Goal: Task Accomplishment & Management: Use online tool/utility

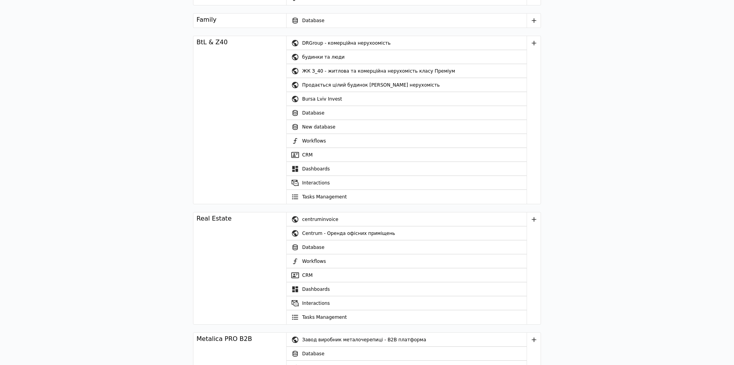
scroll to position [1021, 0]
click at [317, 56] on div "будинки та люди" at bounding box center [414, 56] width 224 height 14
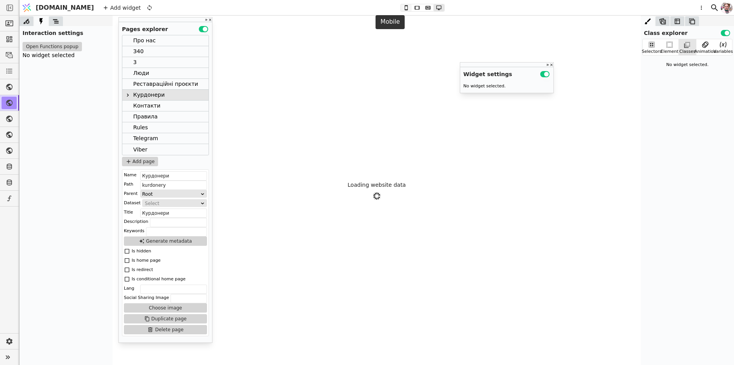
click at [401, 5] on icon at bounding box center [405, 7] width 9 height 5
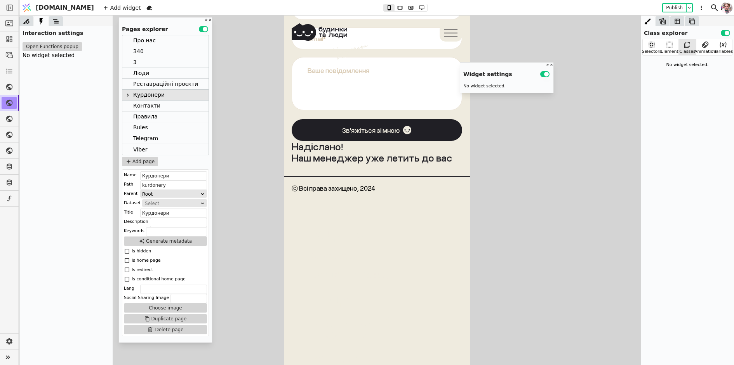
click at [324, 247] on link "З.40 помешкання знайшли своїх людей" at bounding box center [377, 256] width 132 height 19
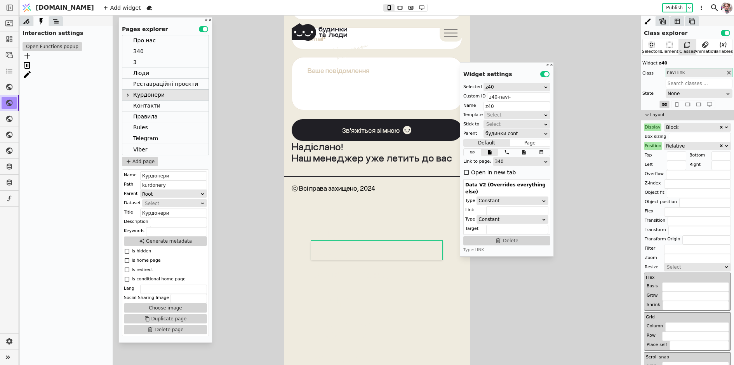
click at [328, 228] on div "будинки" at bounding box center [377, 235] width 132 height 14
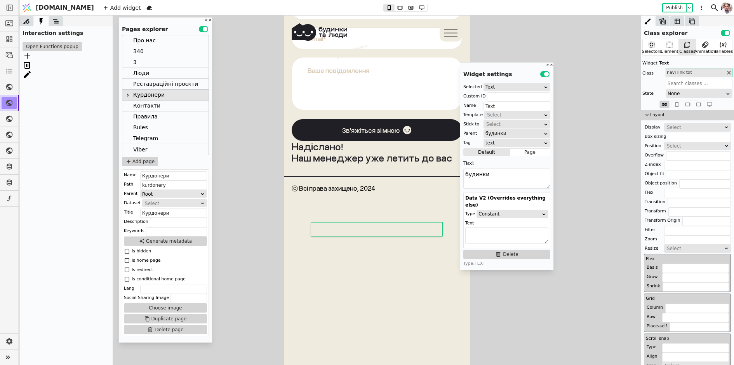
click at [333, 211] on div "про нас" at bounding box center [377, 212] width 132 height 14
click at [301, 201] on div "про нас будинки [PERSON_NAME].40 помешкання знайшли своїх людей [PERSON_NAME] б…" at bounding box center [376, 286] width 186 height 170
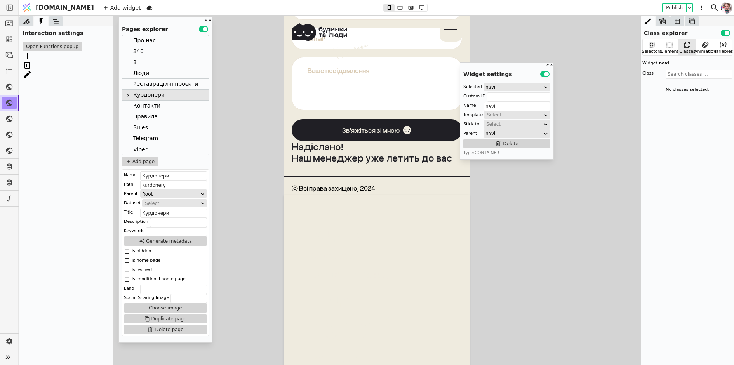
click at [295, 202] on div "про нас будинки [PERSON_NAME].40 помешкання знайшли своїх людей [PERSON_NAME] б…" at bounding box center [376, 286] width 186 height 170
click at [53, 20] on icon at bounding box center [56, 21] width 8 height 8
click at [26, 48] on icon at bounding box center [27, 48] width 6 height 6
type input "Body"
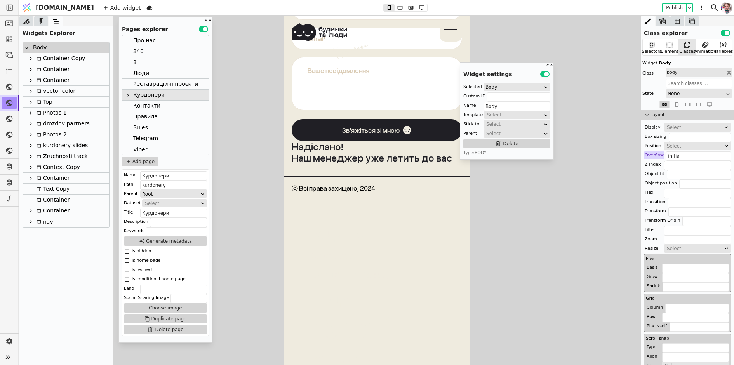
click at [386, 311] on link "реставраційні проєкти" at bounding box center [377, 329] width 132 height 36
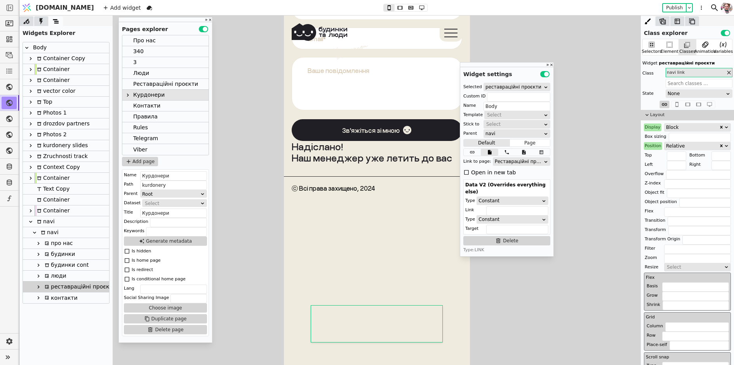
type input "rr-navi-"
type input "реставраційні проєкти"
click at [321, 266] on link "Курдонери бронювання помешкань – відкрите" at bounding box center [377, 275] width 132 height 19
type input "kurdonery-navi-"
type input "Курдонери"
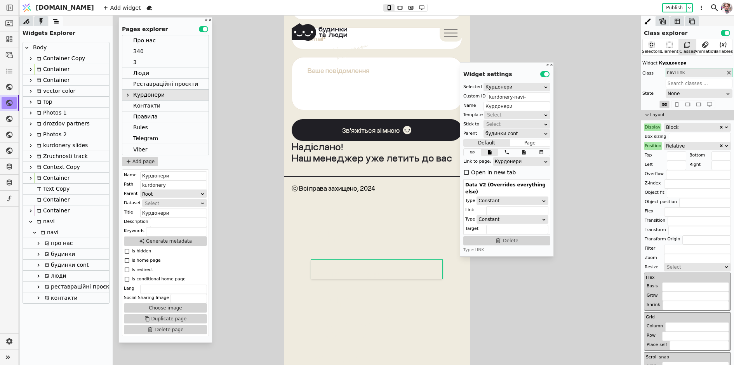
click at [297, 239] on div "про нас будинки [PERSON_NAME].40 помешкання знайшли своїх людей [PERSON_NAME] б…" at bounding box center [376, 286] width 186 height 170
type input "navi"
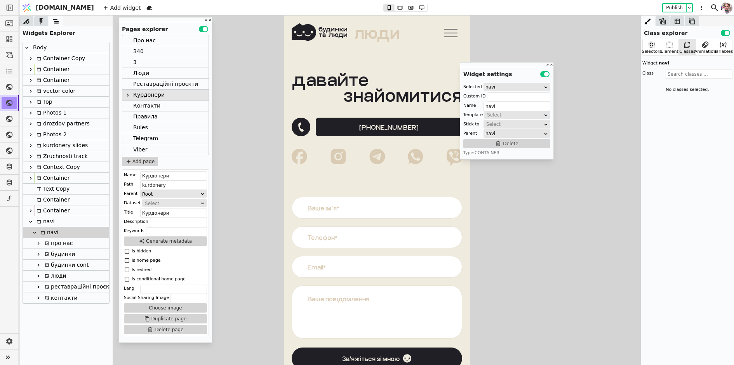
scroll to position [3181, 0]
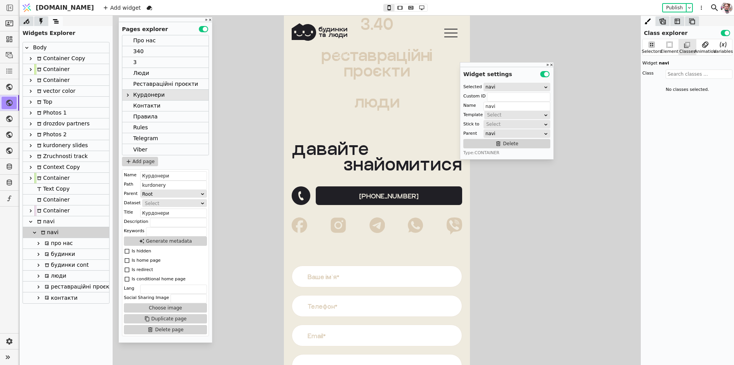
click at [42, 229] on div "navi" at bounding box center [48, 232] width 20 height 10
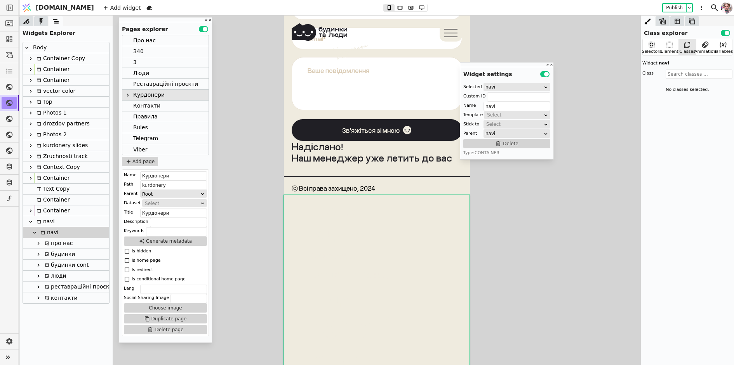
click at [49, 221] on div "navi" at bounding box center [45, 221] width 20 height 10
click at [669, 47] on icon at bounding box center [670, 45] width 8 height 8
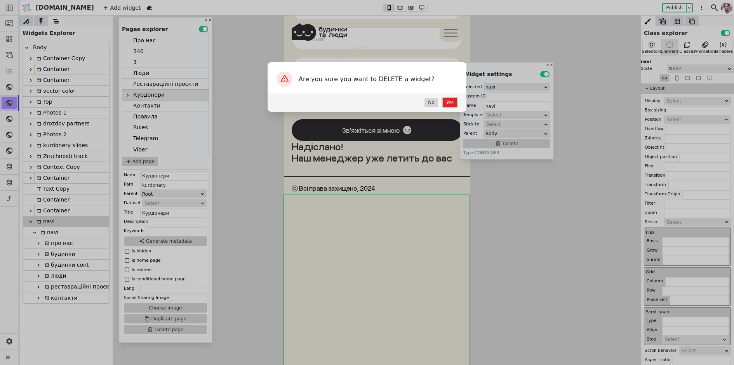
click at [447, 104] on button "Yes" at bounding box center [450, 102] width 14 height 9
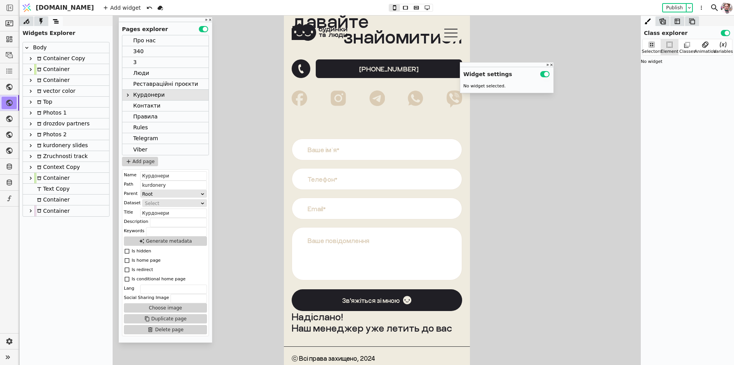
click at [29, 70] on icon at bounding box center [31, 69] width 6 height 6
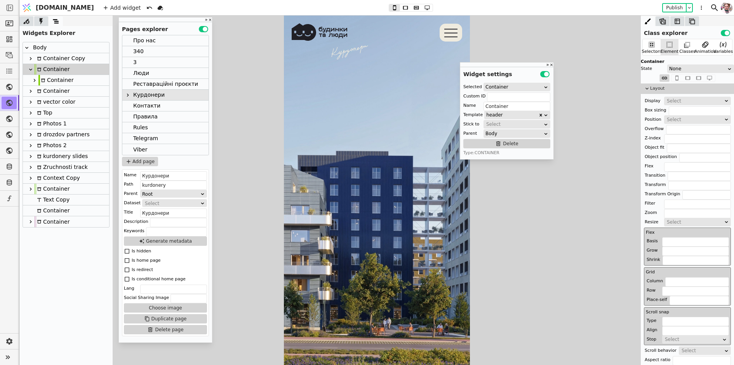
click at [33, 82] on icon at bounding box center [34, 80] width 6 height 6
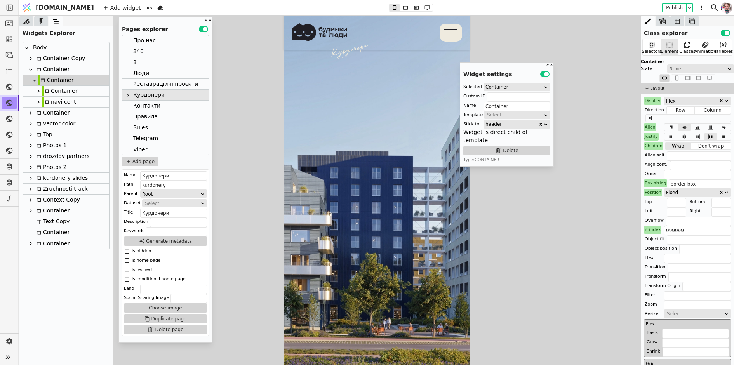
click at [40, 101] on icon at bounding box center [38, 102] width 6 height 6
type input "navi"
type input "navi cont"
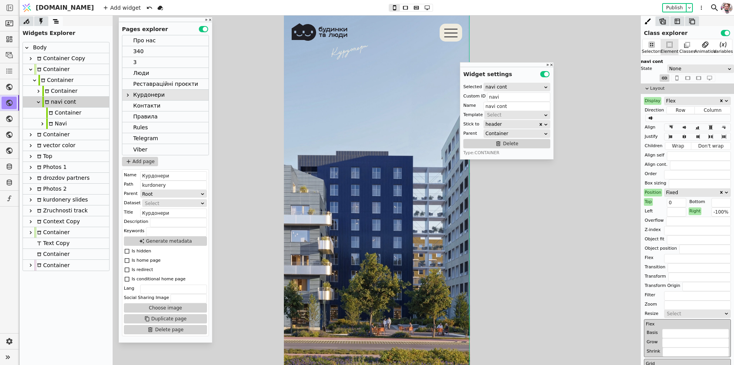
click at [41, 123] on icon at bounding box center [42, 124] width 6 height 6
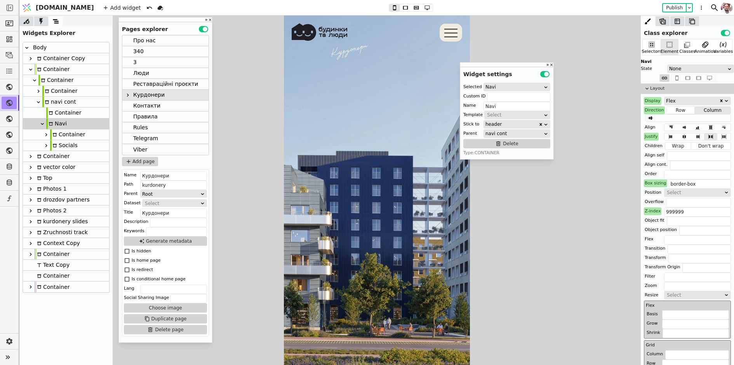
click at [45, 144] on icon at bounding box center [46, 145] width 6 height 6
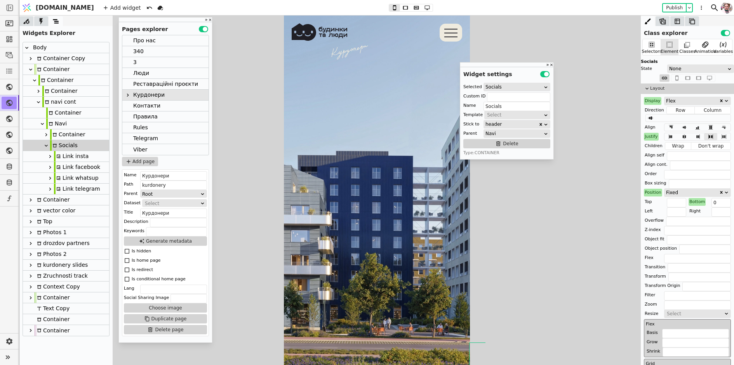
click at [45, 135] on icon at bounding box center [46, 135] width 6 height 6
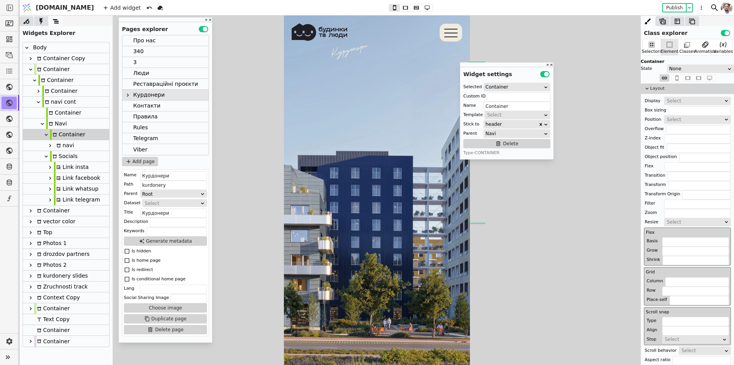
click at [49, 146] on icon at bounding box center [50, 145] width 6 height 6
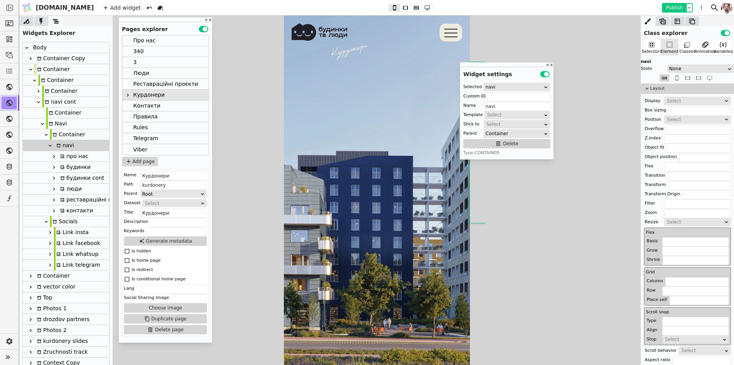
click at [679, 7] on button "Publish" at bounding box center [674, 8] width 23 height 8
click at [62, 218] on div "Socials" at bounding box center [64, 221] width 28 height 10
type input "Socials"
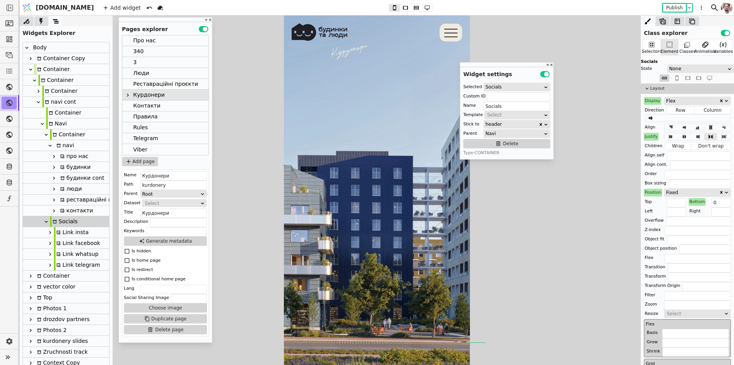
click at [56, 107] on div "navi cont" at bounding box center [59, 102] width 34 height 10
type input "navi"
type input "navi cont"
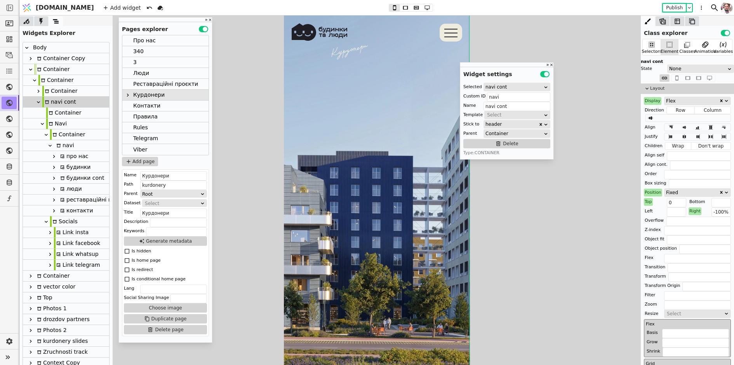
click at [49, 85] on div "Container" at bounding box center [55, 80] width 35 height 10
type input "Container"
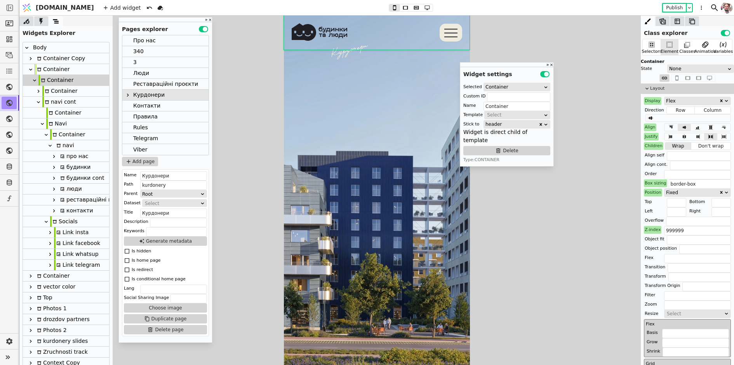
click at [51, 90] on div "Container" at bounding box center [59, 91] width 35 height 10
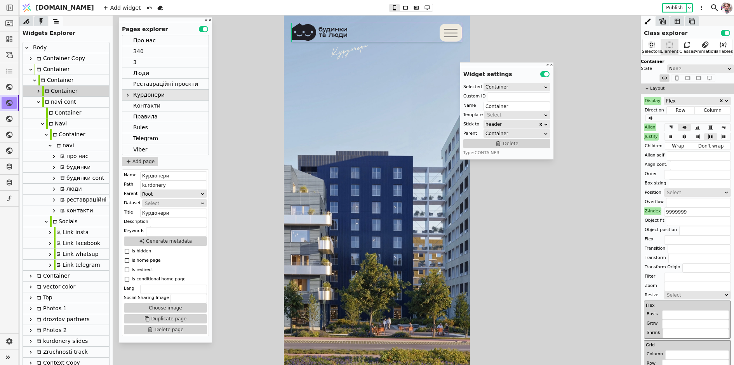
click at [51, 106] on div "navi cont" at bounding box center [59, 102] width 34 height 10
type input "navi"
type input "navi cont"
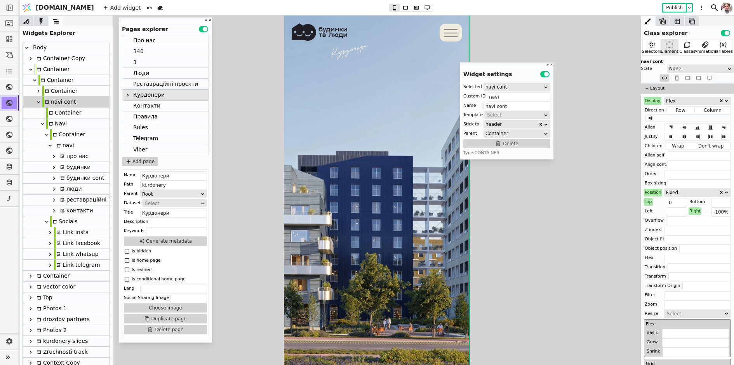
click at [57, 117] on div "Container" at bounding box center [63, 113] width 35 height 10
type input "menu-bg"
type input "Container"
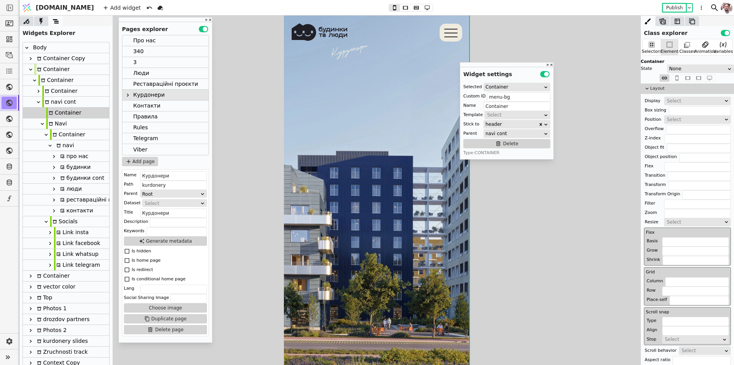
click at [57, 123] on div "Navi" at bounding box center [56, 123] width 21 height 10
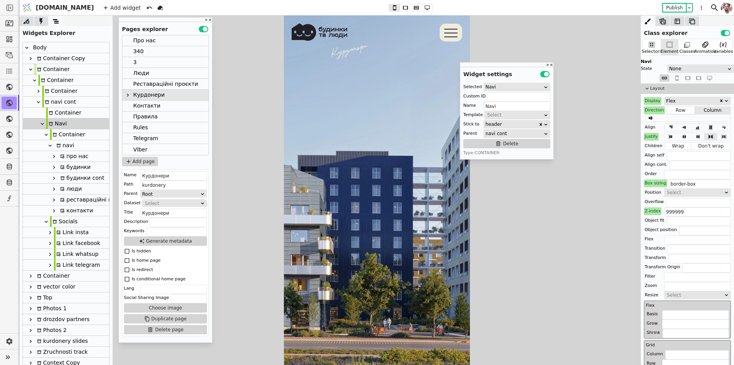
click at [73, 128] on div "Navi" at bounding box center [66, 123] width 86 height 11
click at [72, 134] on div "Container" at bounding box center [67, 134] width 35 height 10
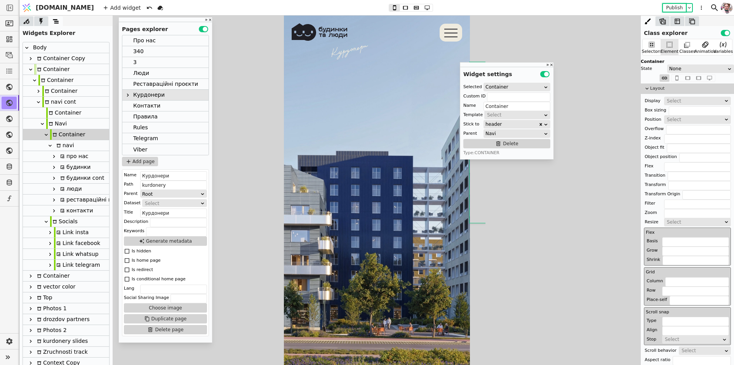
click at [71, 144] on div "navi" at bounding box center [64, 145] width 20 height 10
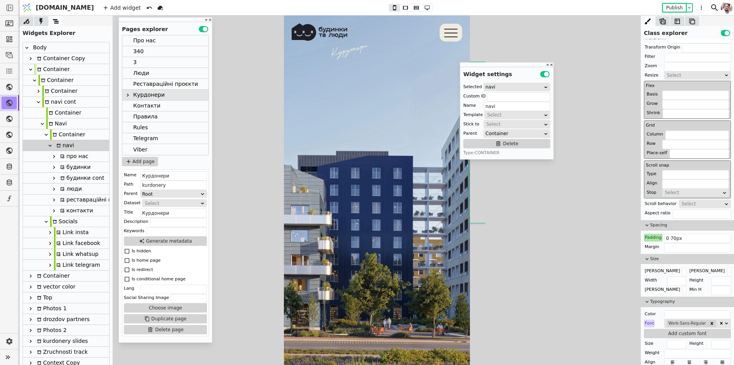
scroll to position [158, 0]
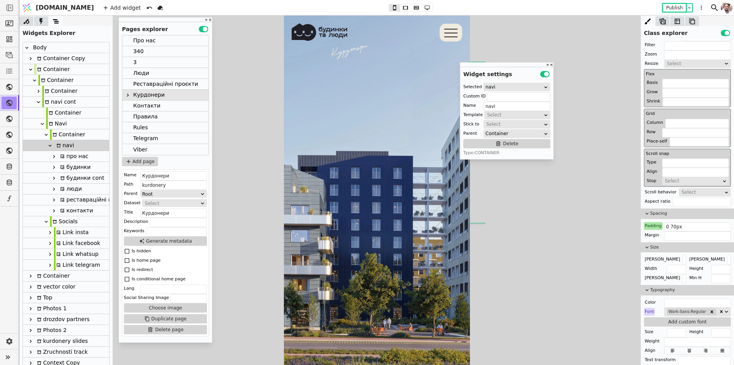
click at [71, 133] on div "Container" at bounding box center [67, 134] width 35 height 10
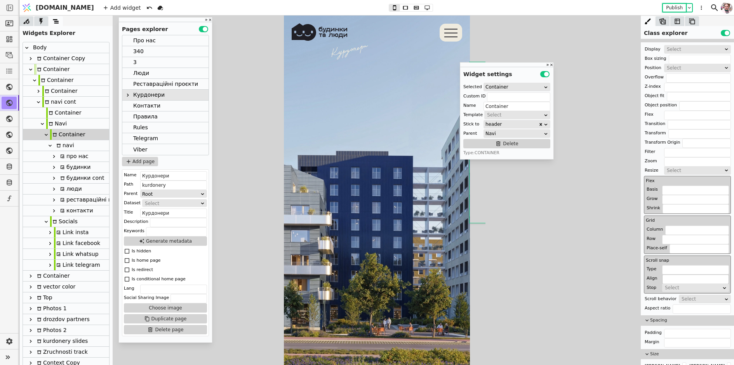
scroll to position [0, 0]
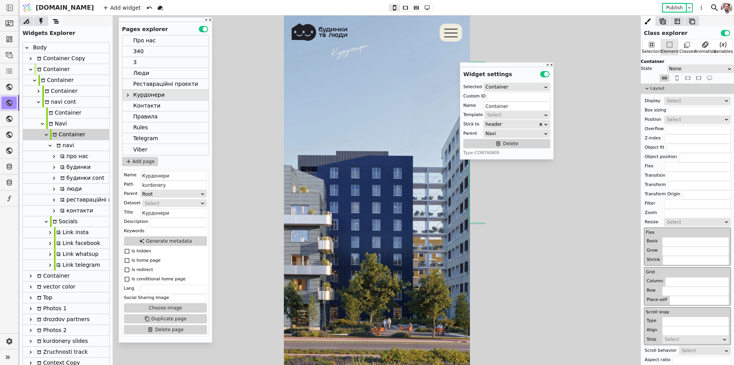
click at [70, 147] on div "navi" at bounding box center [64, 145] width 20 height 10
click at [63, 136] on div "Container" at bounding box center [67, 134] width 35 height 10
click at [65, 122] on div "Navi" at bounding box center [56, 123] width 21 height 10
type input "Navi"
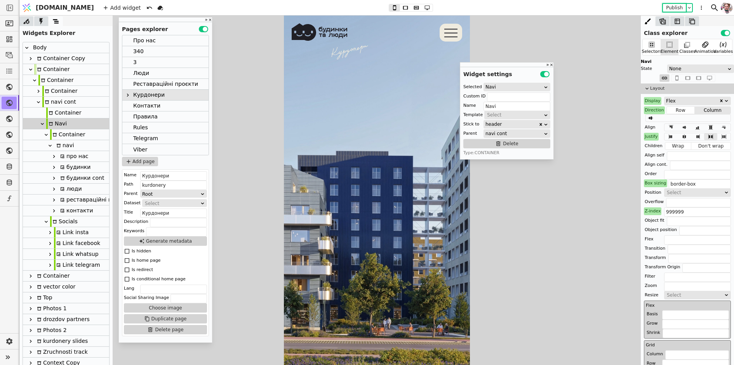
click at [56, 112] on div "Container" at bounding box center [63, 113] width 35 height 10
type input "menu-bg"
type input "Container"
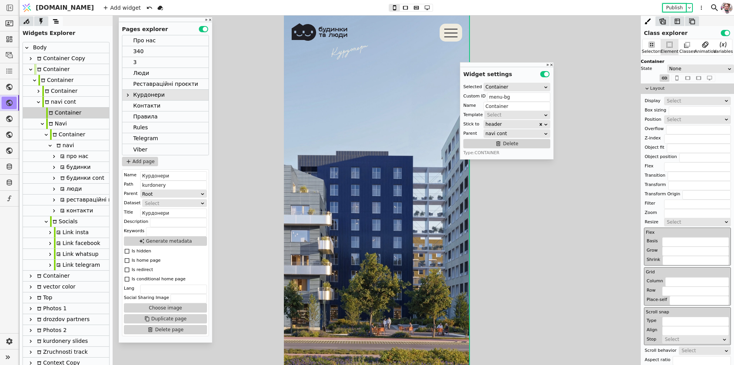
click at [58, 102] on div "navi cont" at bounding box center [59, 102] width 34 height 10
type input "navi"
type input "navi cont"
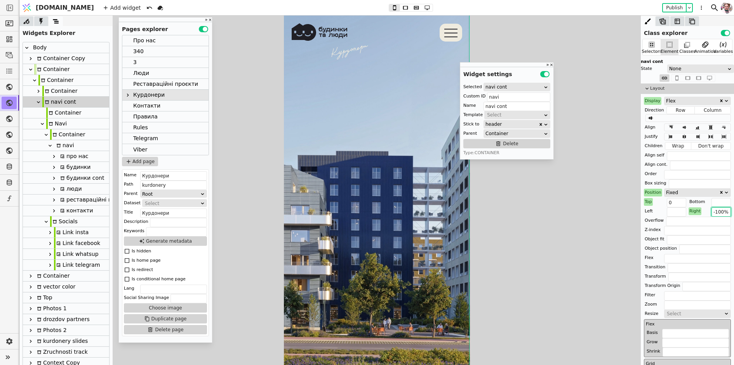
click at [719, 213] on input "-100%" at bounding box center [720, 211] width 19 height 9
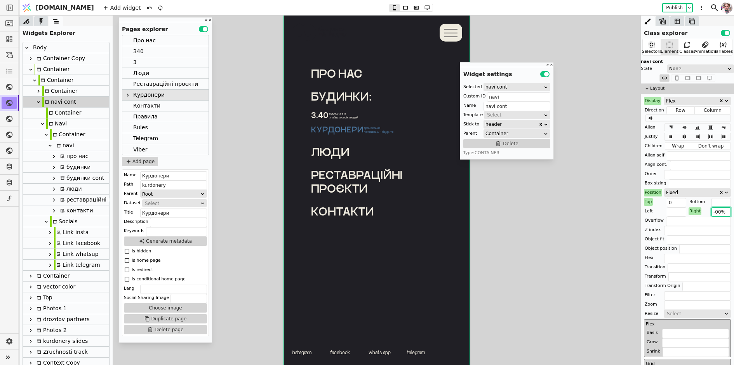
type input "-00%"
click at [323, 353] on link "facebook" at bounding box center [341, 354] width 38 height 22
type input "fb-navi"
type input "Link facebook"
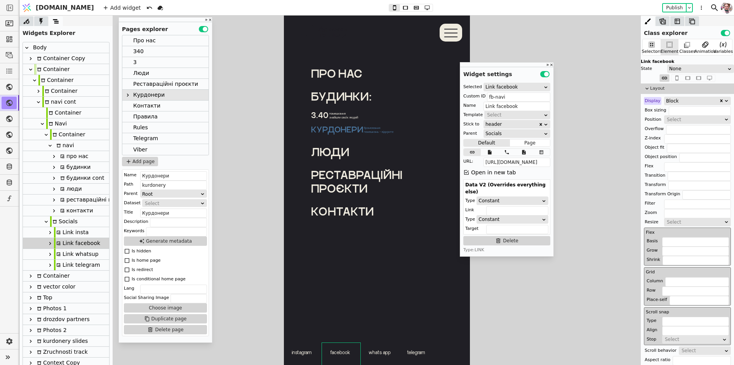
click at [288, 353] on link "instagram" at bounding box center [302, 354] width 38 height 22
type input "insta-navi"
type input "Link insta"
click at [438, 356] on div "про нас будинки: [PERSON_NAME].40 помешкання знайшли своїх людей [PERSON_NAME] …" at bounding box center [376, 190] width 186 height 349
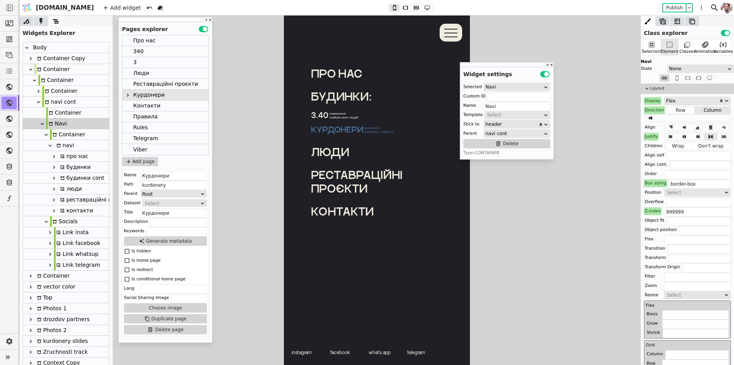
click at [67, 221] on div "Socials" at bounding box center [64, 221] width 28 height 10
type input "Socials"
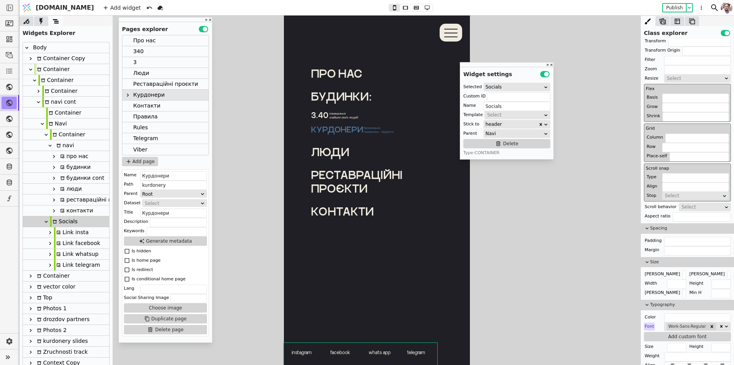
scroll to position [241, 0]
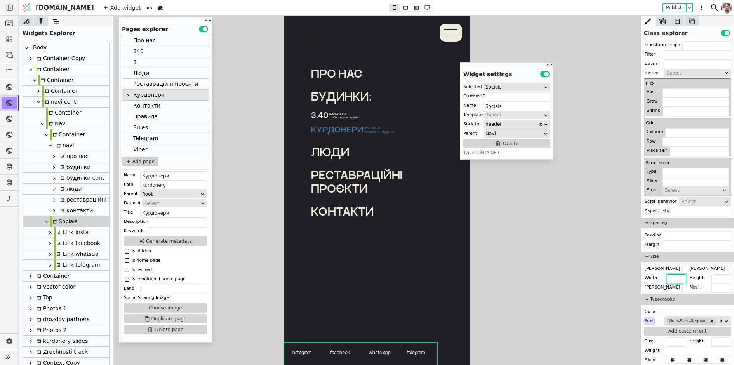
click at [667, 274] on input "text" at bounding box center [676, 278] width 19 height 9
type input "100%"
click at [59, 115] on div "Container" at bounding box center [63, 113] width 35 height 10
type input "menu-bg"
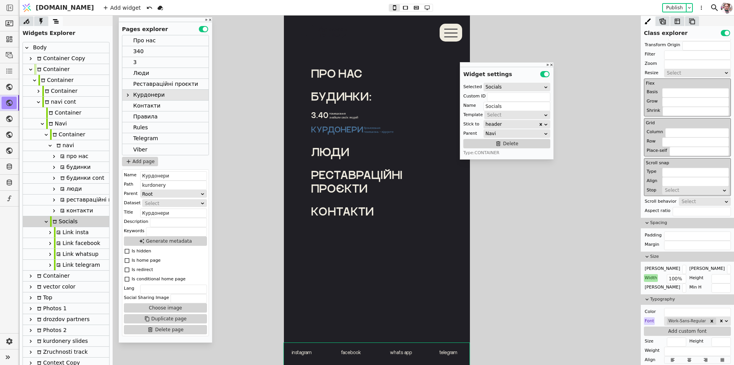
type input "Container"
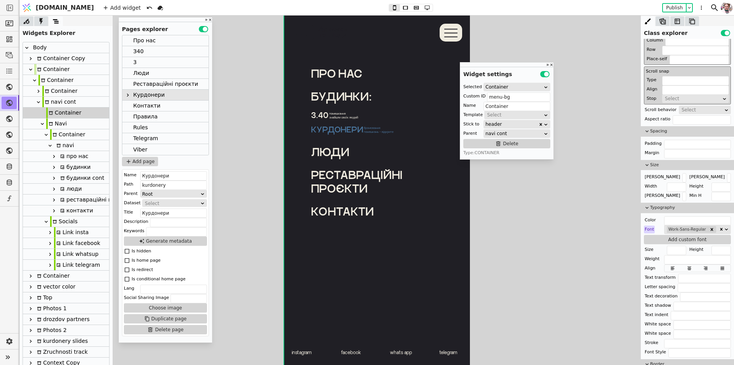
click at [60, 99] on div "navi cont" at bounding box center [59, 102] width 34 height 10
type input "navi"
type input "navi cont"
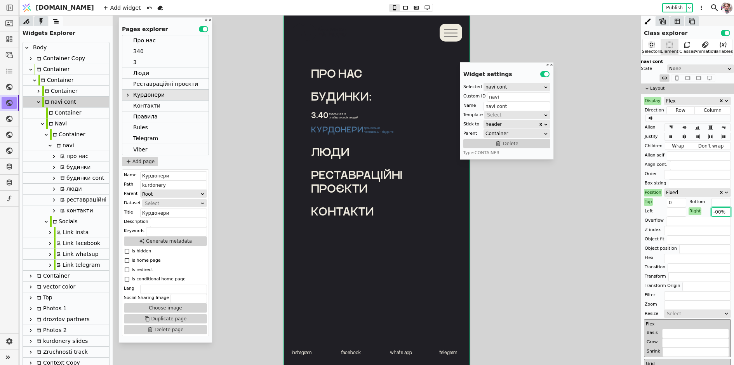
click at [716, 210] on input "-00%" at bounding box center [720, 211] width 19 height 9
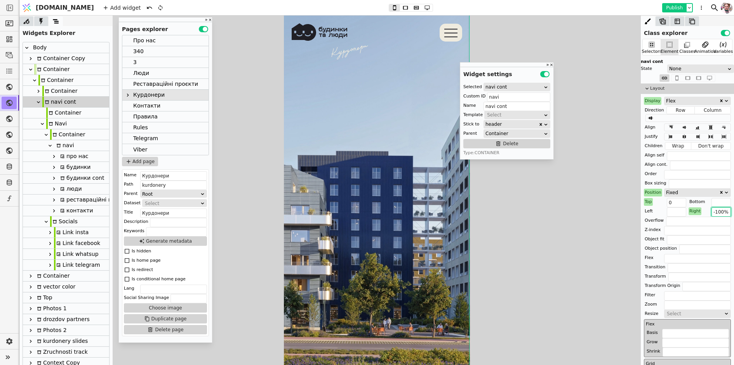
type input "-100%"
click at [674, 9] on button "Publish" at bounding box center [674, 8] width 23 height 8
click at [290, 31] on div "про нас будинки: [PERSON_NAME].40 помешкання знайшли своїх людей [PERSON_NAME] …" at bounding box center [376, 29] width 186 height 42
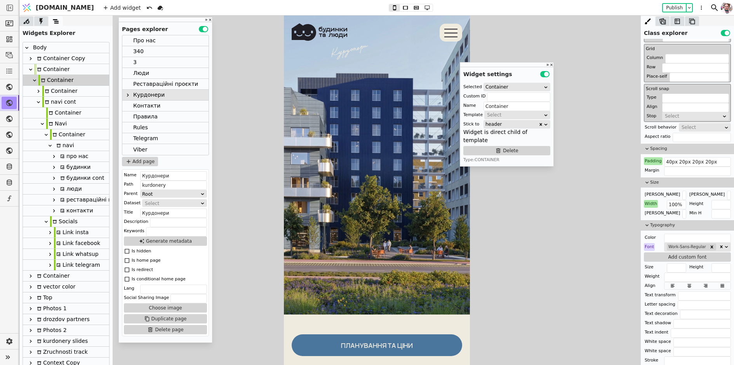
scroll to position [78, 0]
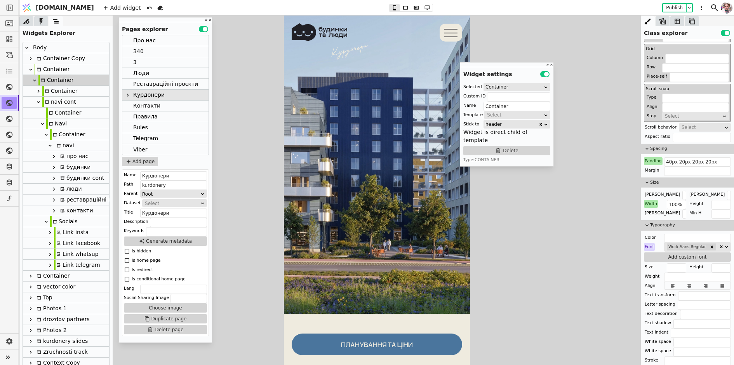
click at [72, 224] on div "Socials" at bounding box center [64, 221] width 28 height 10
type input "Socials"
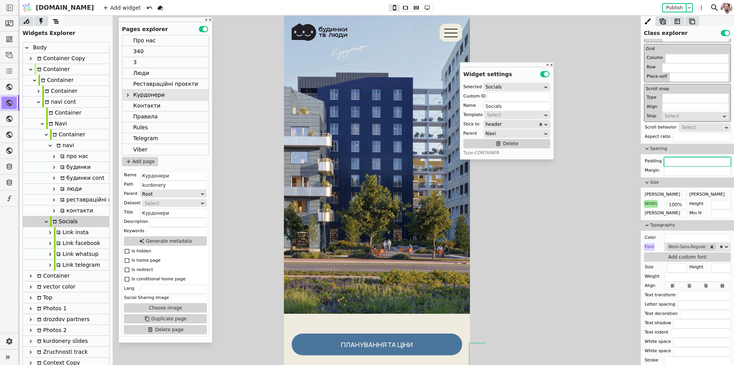
click at [679, 162] on input "text" at bounding box center [697, 161] width 67 height 9
type input "0 10px"
click at [678, 5] on button "Publish" at bounding box center [674, 8] width 23 height 8
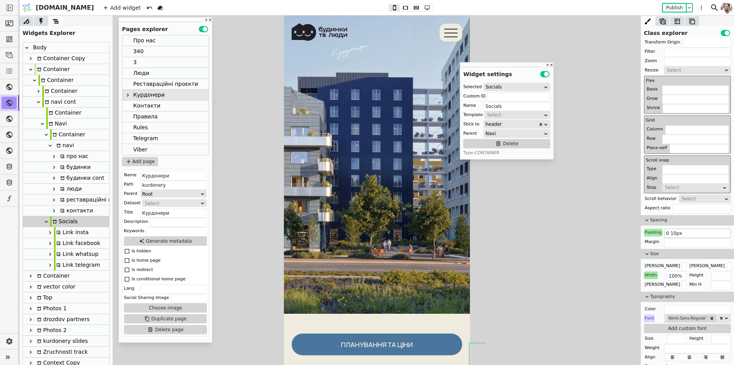
scroll to position [0, 0]
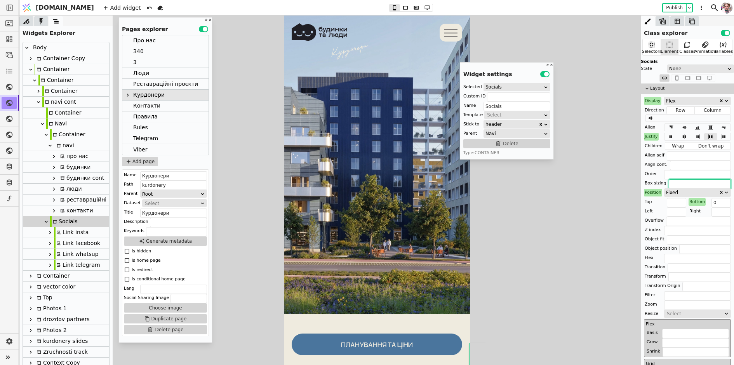
click at [675, 183] on input "text" at bounding box center [700, 183] width 62 height 9
type input "border-box"
click at [674, 4] on button "Publish" at bounding box center [674, 8] width 23 height 8
click at [374, 34] on div at bounding box center [376, 32] width 170 height 19
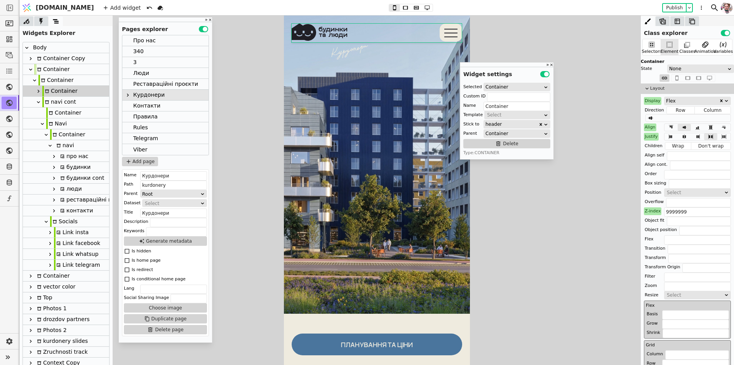
click at [70, 222] on div "Socials" at bounding box center [64, 221] width 28 height 10
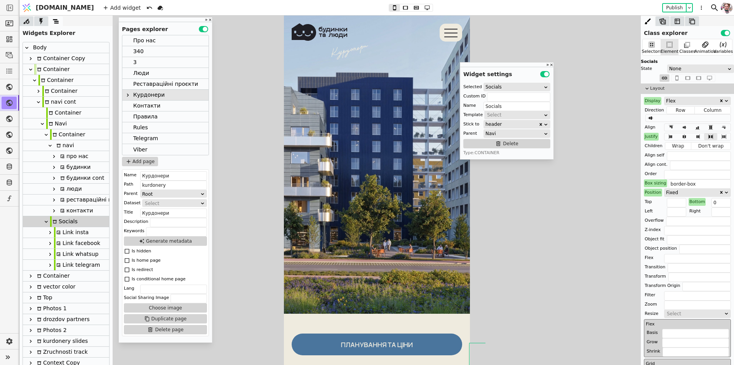
click at [60, 121] on div "Navi" at bounding box center [56, 123] width 21 height 10
type input "Navi"
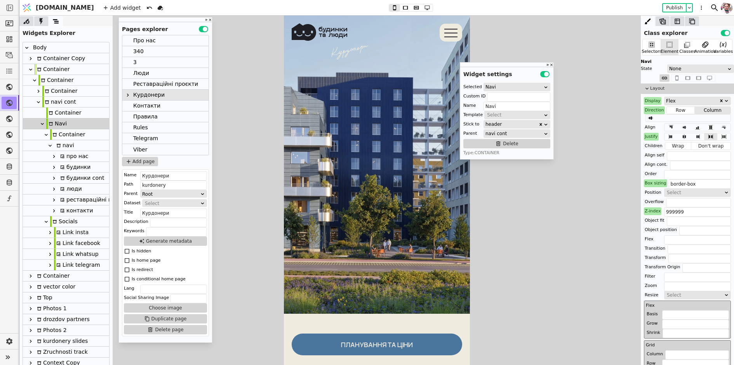
click at [57, 103] on div "navi cont" at bounding box center [59, 102] width 34 height 10
type input "navi"
type input "navi cont"
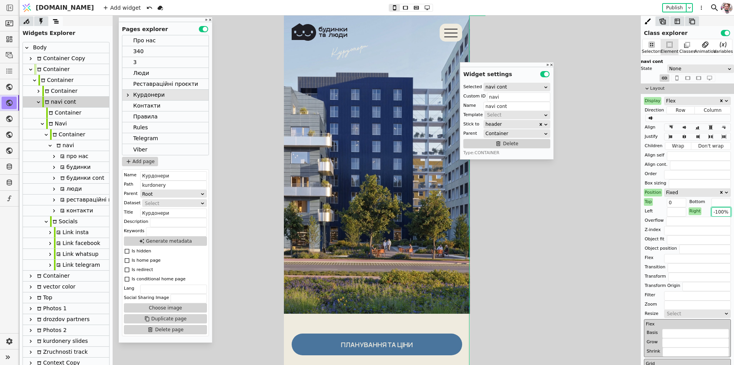
click at [718, 211] on input "-100%" at bounding box center [720, 211] width 19 height 9
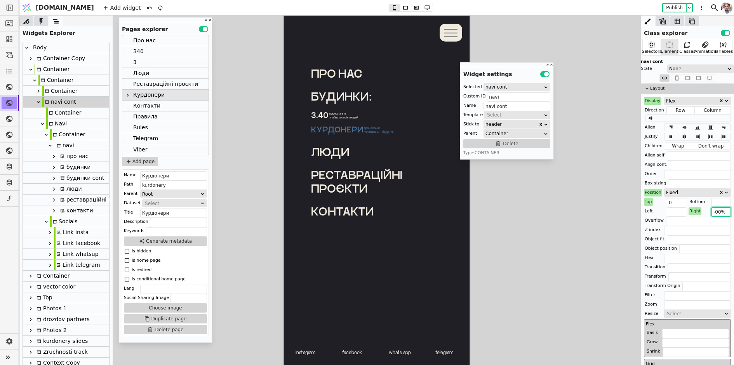
type input "-00%"
click at [288, 353] on link "instagram" at bounding box center [306, 354] width 38 height 22
type input "insta-navi"
type input "Link insta"
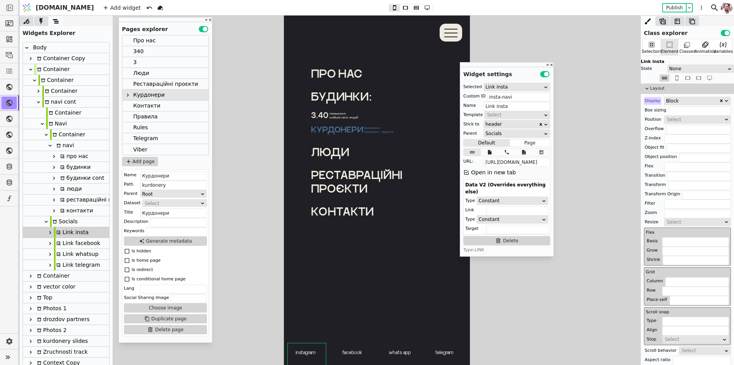
click at [283, 354] on div "instagram facebook whats app telegram" at bounding box center [376, 354] width 186 height 22
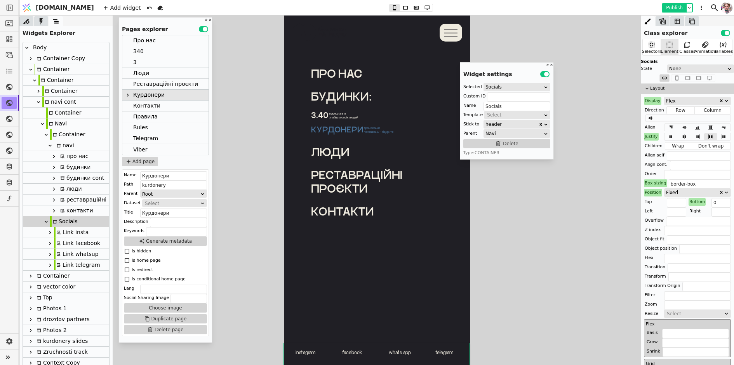
click at [678, 6] on button "Publish" at bounding box center [674, 8] width 23 height 8
click at [59, 125] on div "Navi" at bounding box center [56, 123] width 21 height 10
type input "Navi"
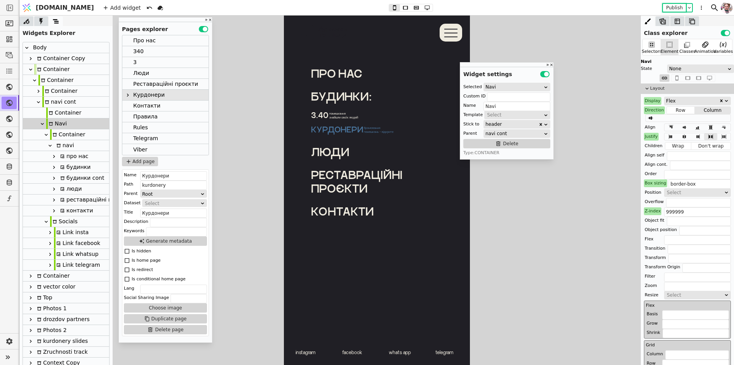
click at [63, 99] on div "navi cont" at bounding box center [59, 102] width 34 height 10
type input "navi"
type input "navi cont"
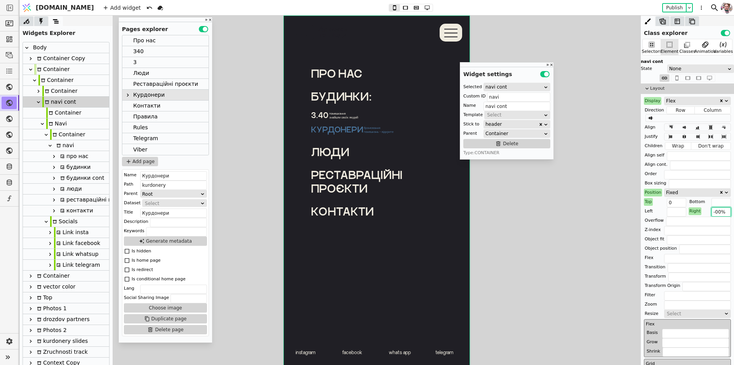
click at [716, 215] on input "-00%" at bounding box center [720, 211] width 19 height 9
click at [717, 211] on input "-00%" at bounding box center [720, 211] width 19 height 9
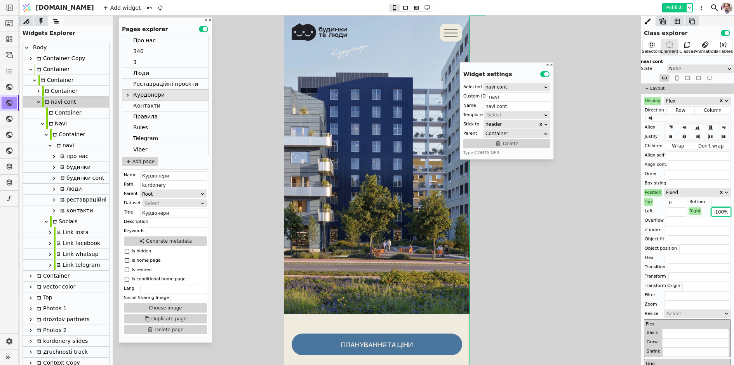
type input "-100%"
click at [673, 7] on button "Publish" at bounding box center [674, 8] width 23 height 8
click at [59, 226] on div "Socials" at bounding box center [64, 221] width 28 height 10
type input "Socials"
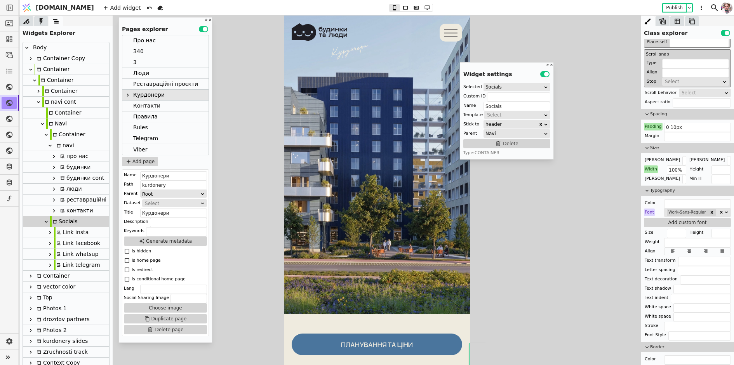
scroll to position [349, 0]
click at [655, 128] on div "Padding" at bounding box center [653, 127] width 19 height 8
click at [653, 141] on div "Reset" at bounding box center [653, 135] width 24 height 13
click at [653, 137] on button "Reset" at bounding box center [653, 135] width 20 height 9
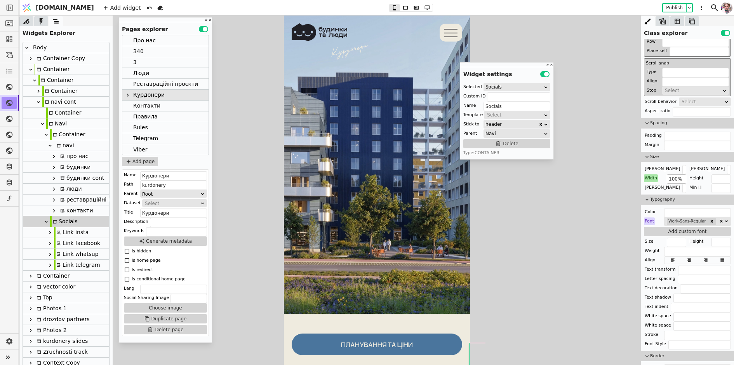
scroll to position [340, 0]
click at [672, 146] on input "text" at bounding box center [697, 146] width 67 height 9
type input "0 10px"
click at [653, 149] on div "Layout Display Flex Direction Row Column Align Justify Children Wrap Don't wrap…" at bounding box center [687, 215] width 93 height 942
click at [653, 148] on div "Layout Display Flex Direction Row Column Align Justify Children Wrap Don't wrap…" at bounding box center [687, 215] width 93 height 942
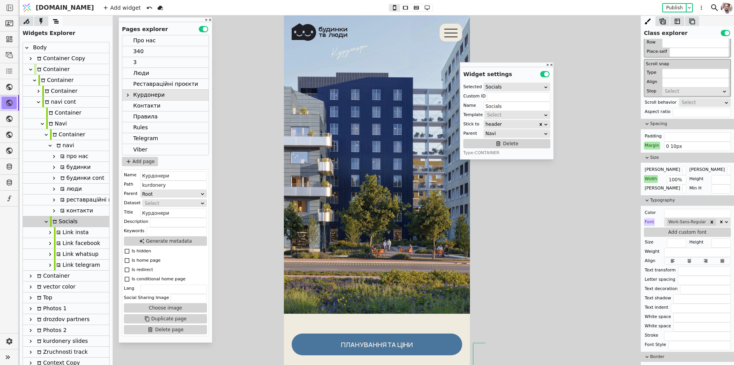
click at [652, 142] on div "Margin" at bounding box center [652, 146] width 16 height 8
click at [652, 153] on button "Reset" at bounding box center [652, 153] width 20 height 9
click at [662, 138] on div "Padding" at bounding box center [687, 136] width 87 height 8
click at [667, 137] on input "text" at bounding box center [697, 136] width 67 height 9
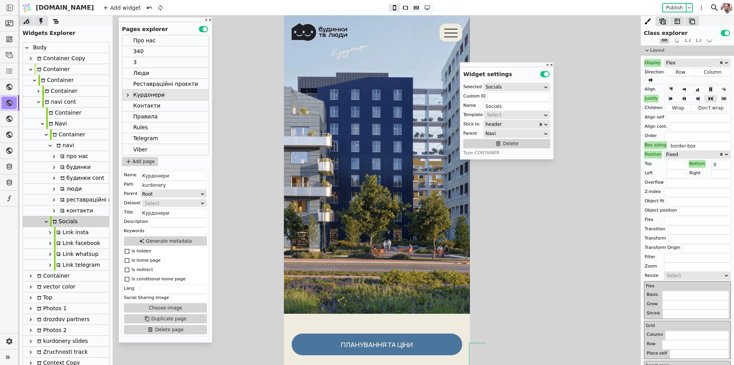
scroll to position [0, 0]
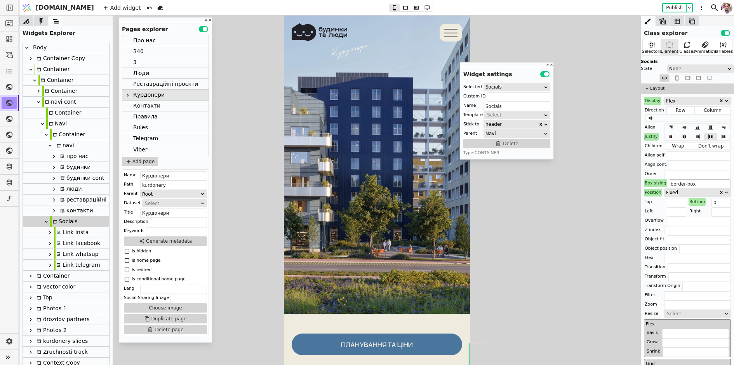
type input "0 10px"
click at [677, 183] on input "border-box" at bounding box center [700, 183] width 62 height 9
click at [674, 5] on button "Publish" at bounding box center [674, 8] width 23 height 8
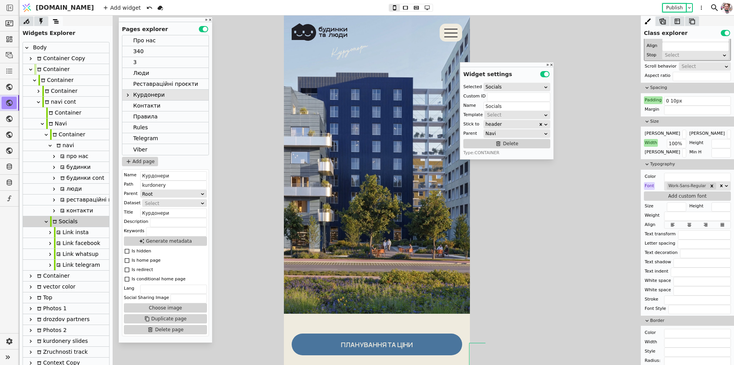
scroll to position [357, 0]
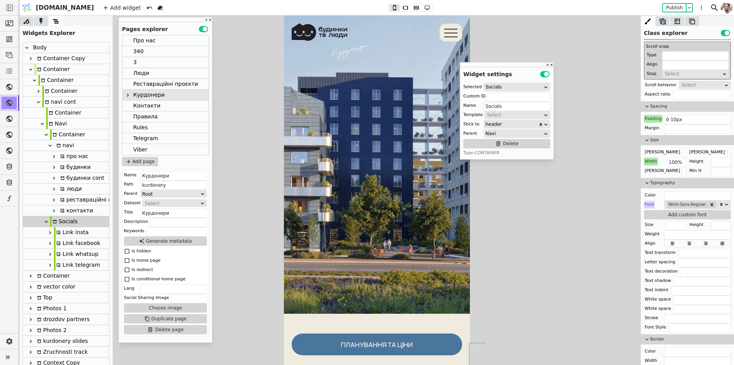
click at [650, 116] on div "Padding" at bounding box center [653, 119] width 19 height 8
click at [650, 123] on button "Reset" at bounding box center [653, 127] width 20 height 9
click at [666, 8] on button "Publish" at bounding box center [674, 8] width 23 height 8
click at [339, 52] on icon at bounding box center [349, 52] width 38 height 14
type input "kurdonery-vector-2"
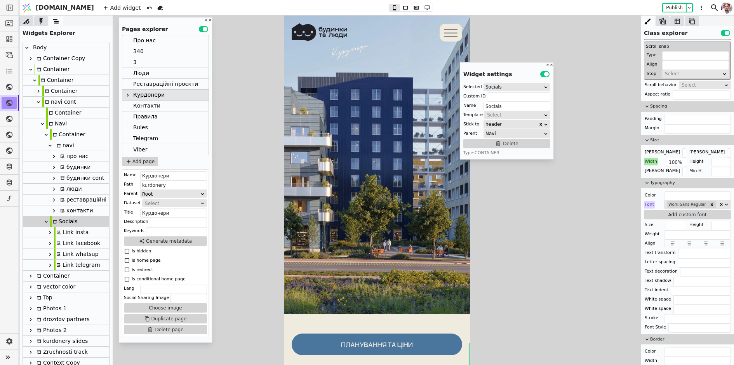
type input "Svg"
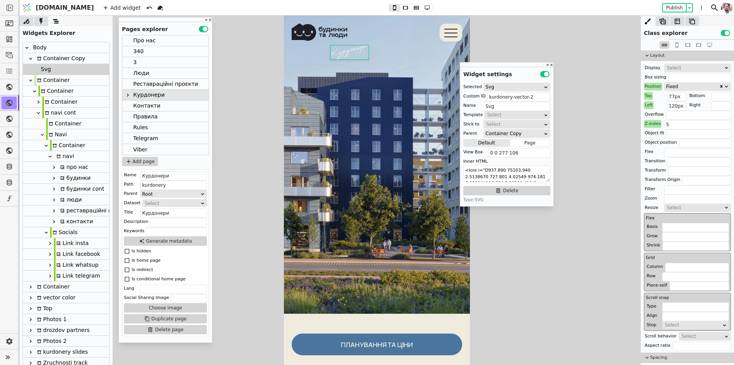
scroll to position [0, 0]
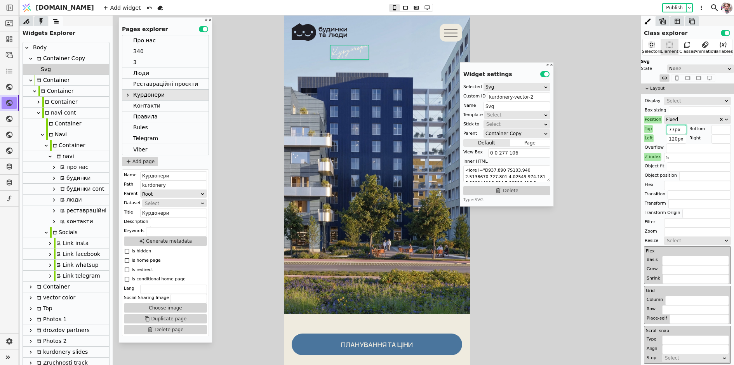
click at [668, 127] on input "77px" at bounding box center [676, 129] width 19 height 9
click at [668, 127] on input "87px" at bounding box center [676, 129] width 19 height 9
type input "57px"
click at [403, 9] on icon at bounding box center [405, 7] width 5 height 3
type input "200px"
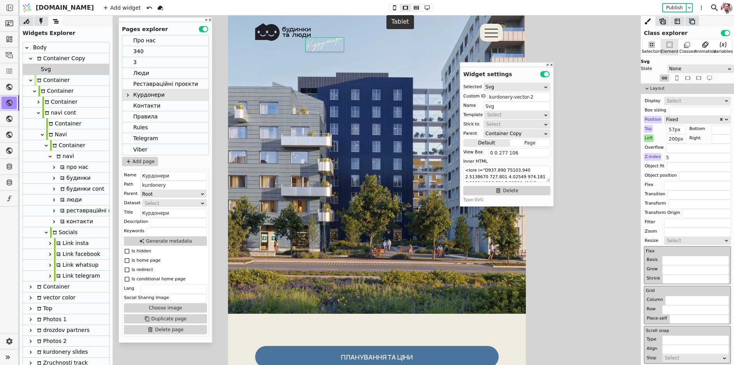
click at [414, 8] on icon at bounding box center [416, 7] width 5 height 3
type input "96px"
type input "180px"
type input "160px"
type input "60px"
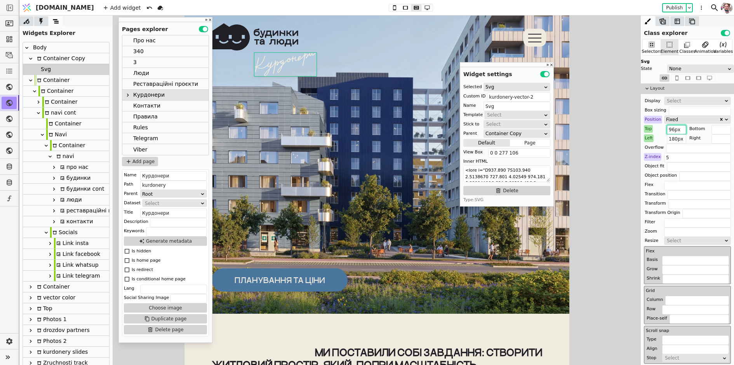
drag, startPoint x: 674, startPoint y: 129, endPoint x: 669, endPoint y: 129, distance: 5.8
click at [669, 129] on input "96px" at bounding box center [676, 129] width 19 height 9
click at [422, 7] on icon at bounding box center [426, 7] width 9 height 5
type input "109px"
type input "auto"
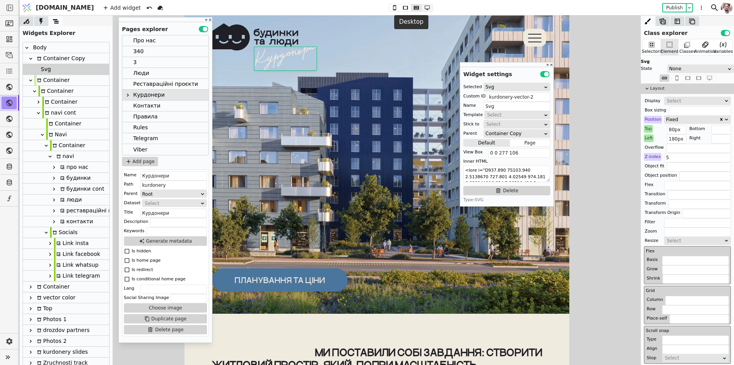
type input "0 0 0 140px"
type input "276px"
type input "106px"
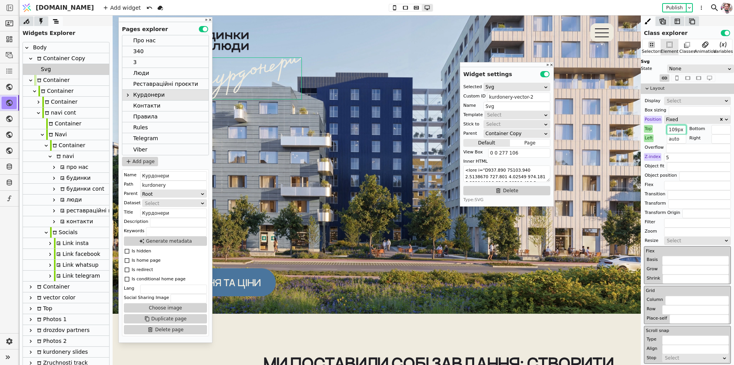
click at [674, 129] on input "109px" at bounding box center [676, 129] width 19 height 9
drag, startPoint x: 674, startPoint y: 129, endPoint x: 668, endPoint y: 129, distance: 5.8
click at [668, 129] on input "109px" at bounding box center [676, 129] width 19 height 9
click at [668, 9] on button "Publish" at bounding box center [674, 8] width 23 height 8
click at [390, 5] on icon at bounding box center [394, 7] width 9 height 5
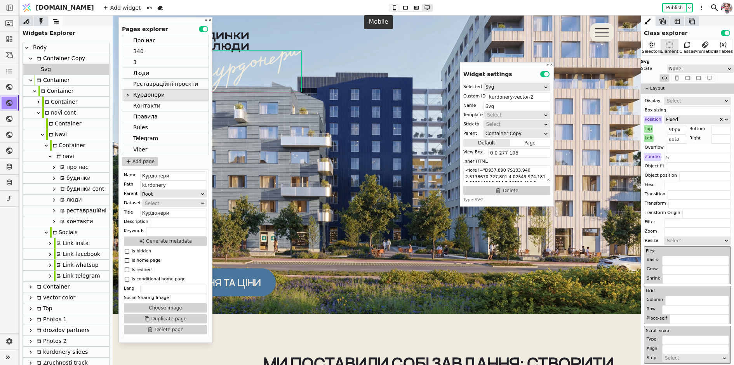
type input "57px"
type input "120px"
type input "99px"
type input "36px"
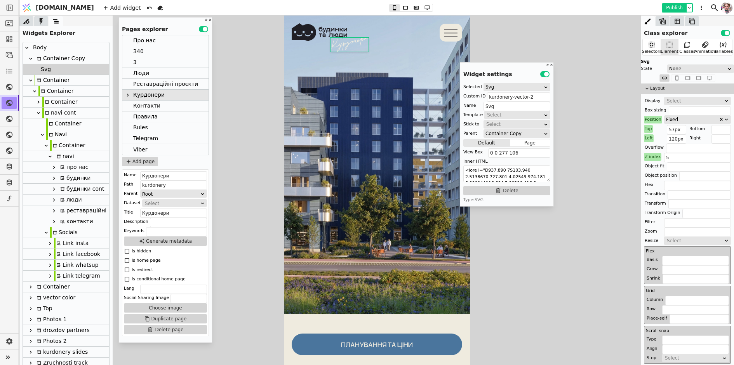
click at [664, 5] on button "Publish" at bounding box center [674, 8] width 23 height 8
